Goal: Navigation & Orientation: Find specific page/section

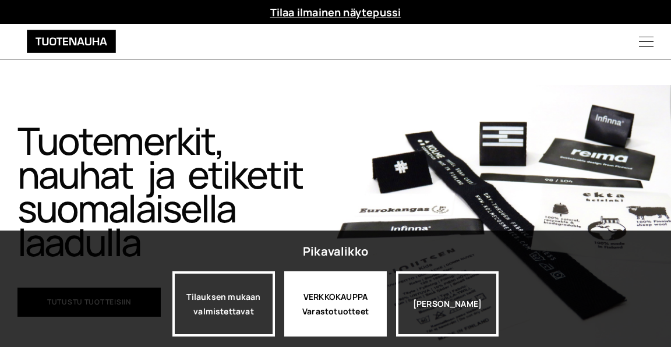
click at [321, 311] on div "VERKKOKAUPPA Varastotuotteet" at bounding box center [335, 303] width 102 height 65
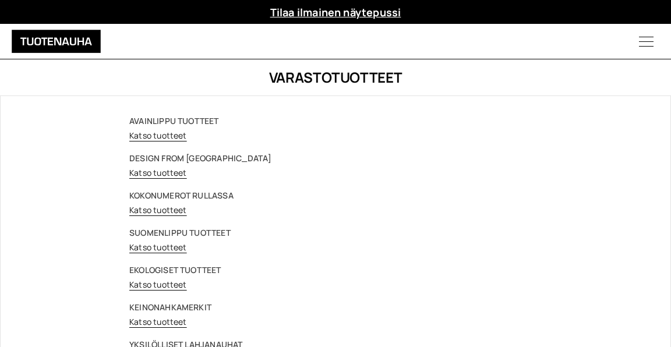
click at [149, 246] on link "Katso tuotteet" at bounding box center [158, 247] width 58 height 11
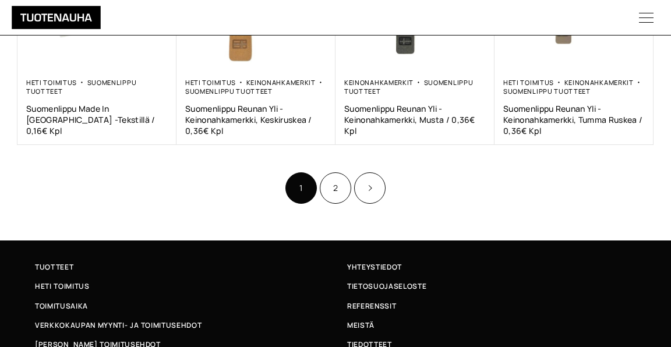
scroll to position [813, 0]
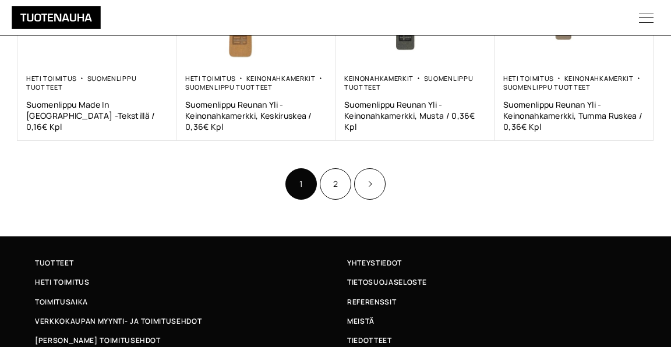
click at [331, 180] on link "2" at bounding box center [335, 183] width 31 height 31
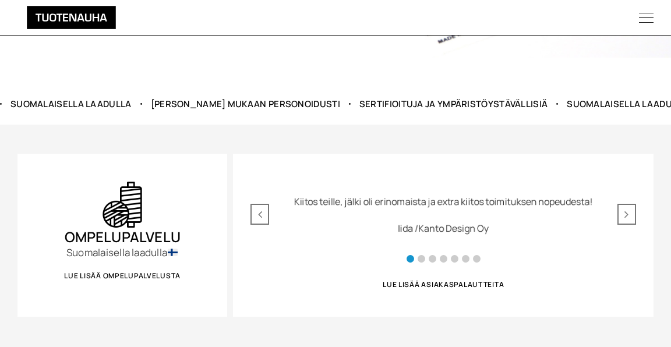
scroll to position [298, 0]
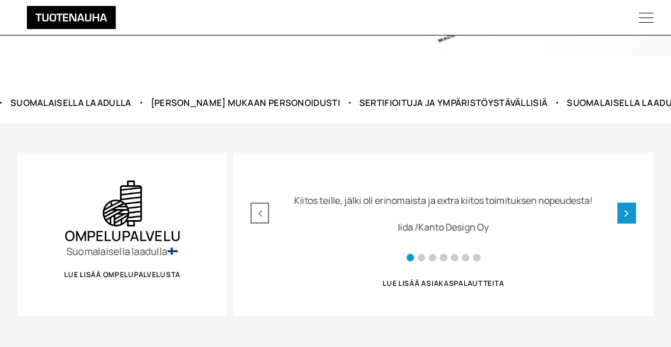
click at [624, 217] on icon "Next slide" at bounding box center [626, 213] width 4 height 12
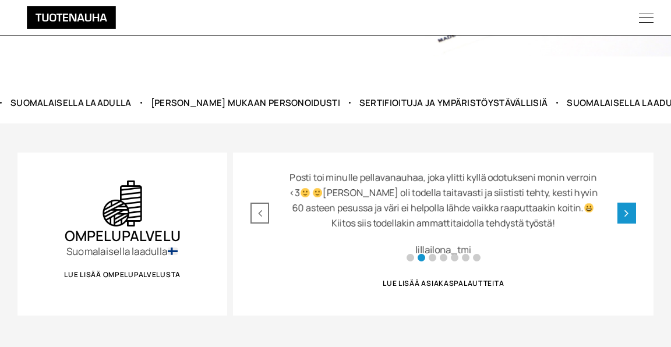
click at [624, 217] on icon "Next slide" at bounding box center [626, 213] width 4 height 12
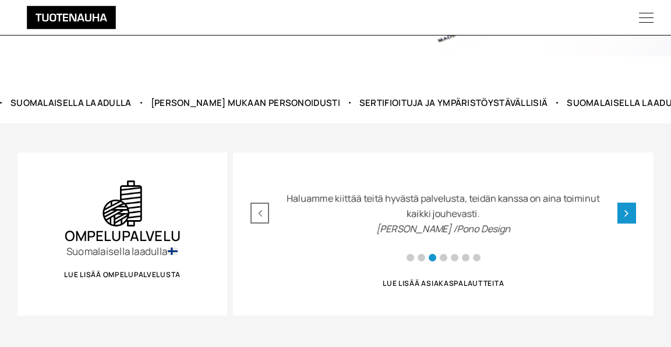
click at [624, 218] on div "Next slide" at bounding box center [626, 213] width 19 height 21
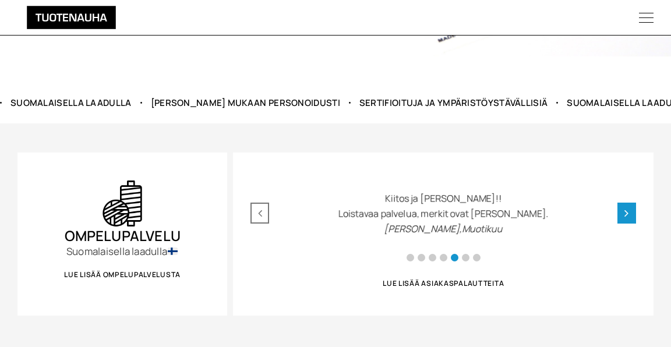
click at [624, 218] on div "Next slide" at bounding box center [626, 213] width 19 height 21
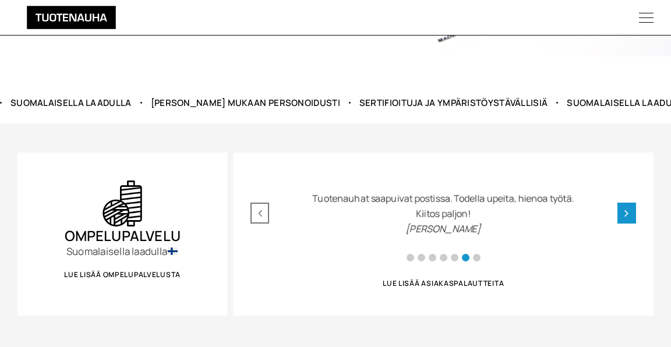
click at [624, 218] on div "Next slide" at bounding box center [626, 213] width 19 height 21
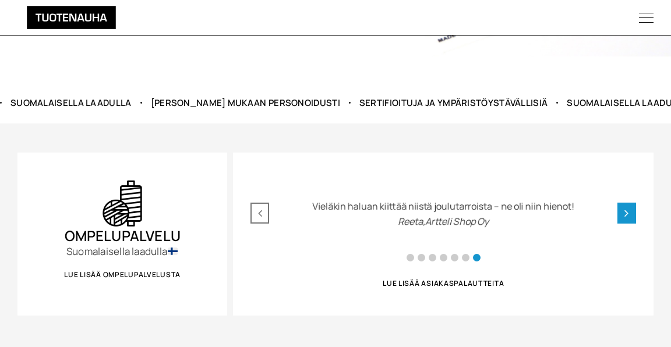
click at [624, 218] on div "Next slide" at bounding box center [626, 213] width 19 height 21
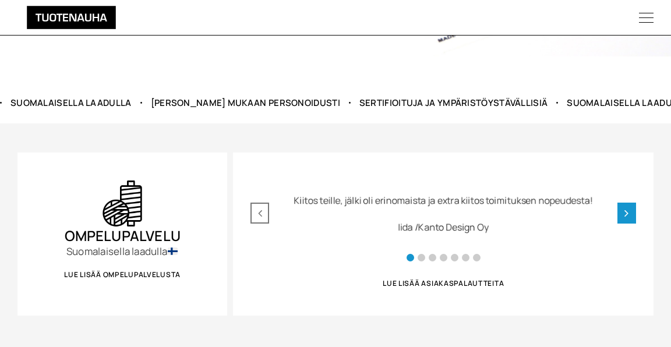
click at [624, 218] on div "Next slide" at bounding box center [626, 213] width 19 height 21
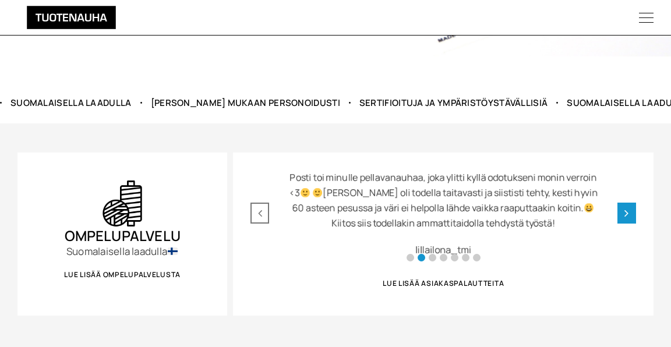
click at [624, 218] on div "Next slide" at bounding box center [626, 213] width 19 height 21
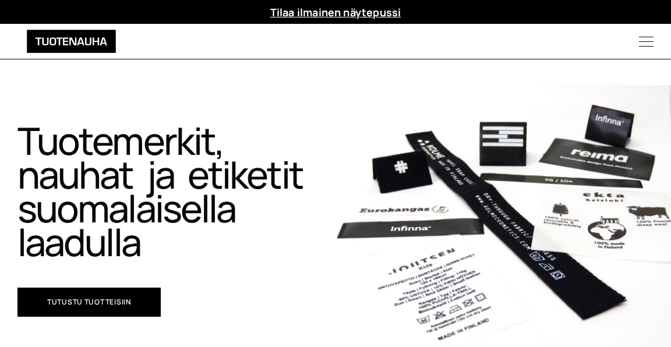
scroll to position [0, 0]
